Goal: Task Accomplishment & Management: Manage account settings

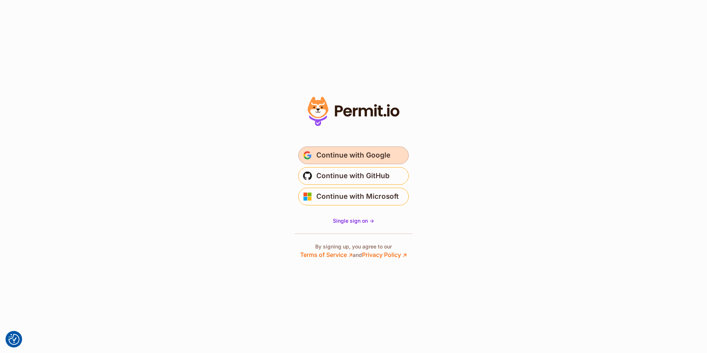
click at [353, 156] on span "Continue with Google" at bounding box center [353, 155] width 74 height 12
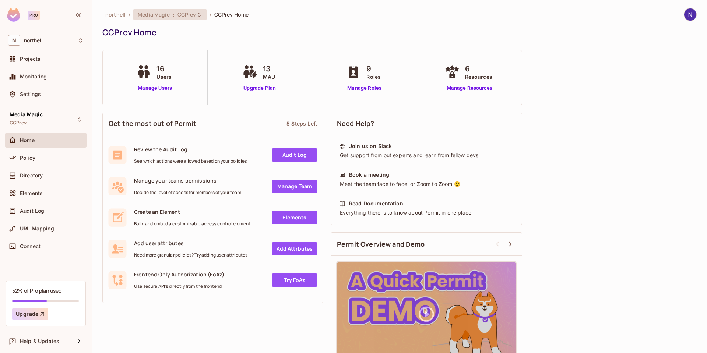
click at [186, 14] on span "CCPrev" at bounding box center [186, 14] width 19 height 7
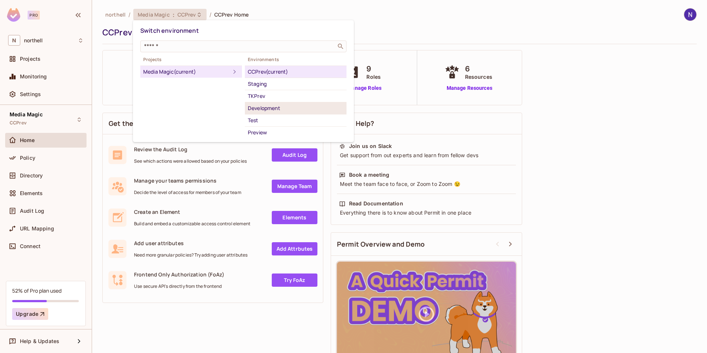
click at [263, 108] on div "Development" at bounding box center [296, 108] width 96 height 9
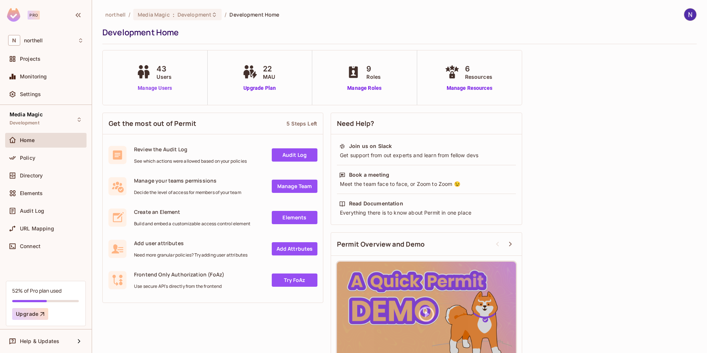
click at [149, 88] on link "Manage Users" at bounding box center [154, 88] width 41 height 8
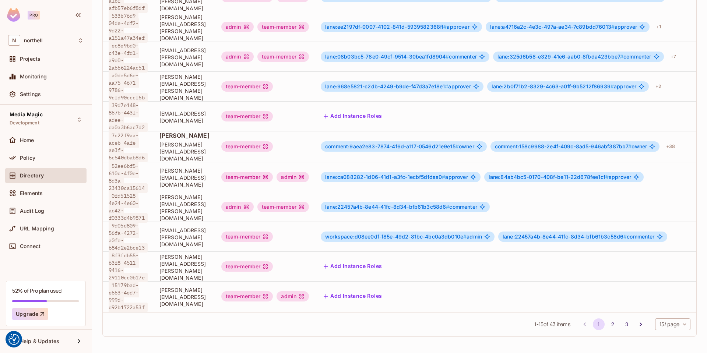
scroll to position [250, 0]
click at [621, 325] on button "3" at bounding box center [627, 324] width 12 height 12
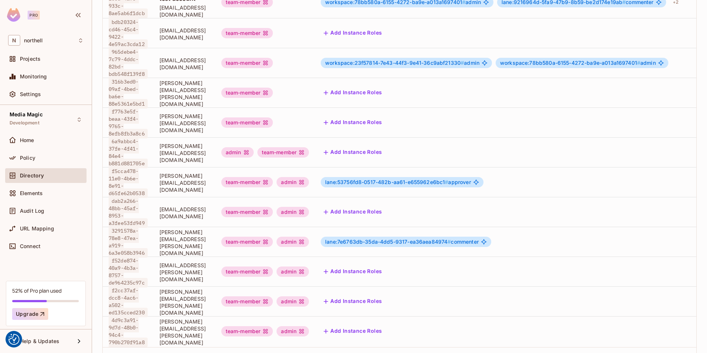
scroll to position [175, 0]
